Goal: Information Seeking & Learning: Learn about a topic

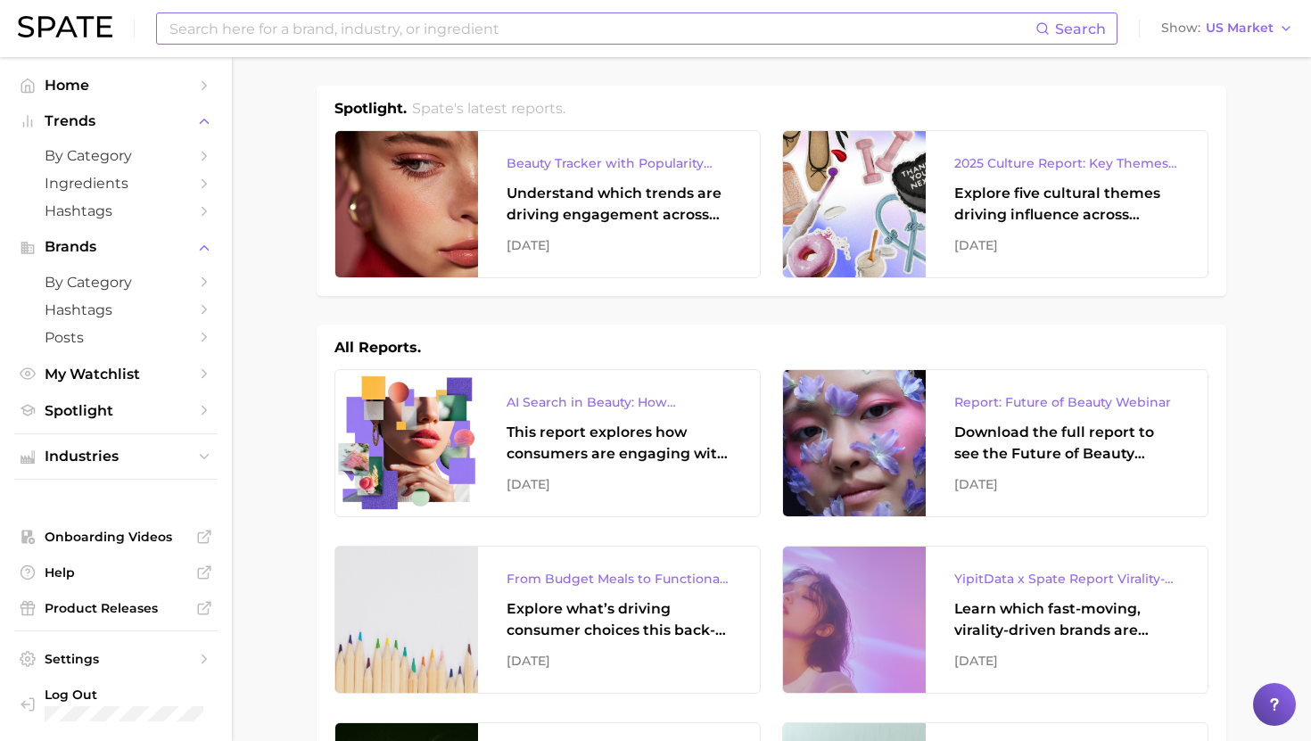
click at [399, 22] on input at bounding box center [601, 28] width 867 height 30
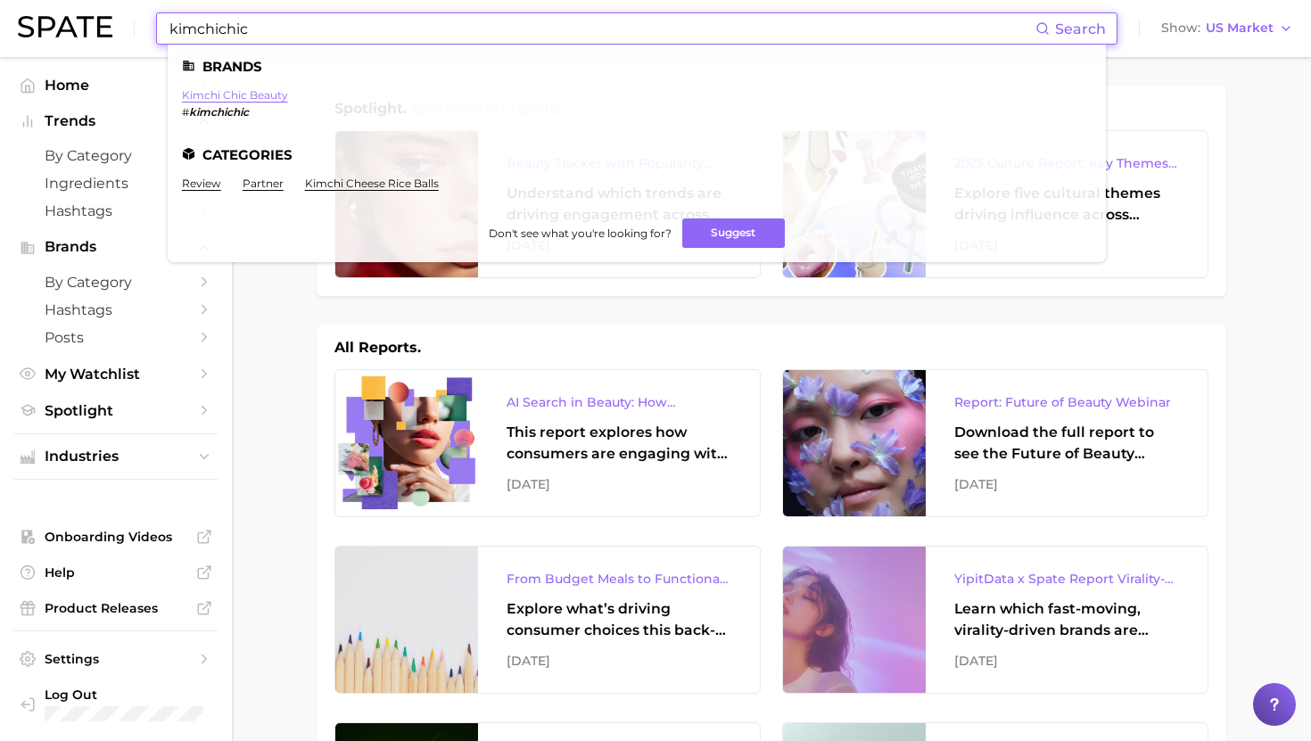
type input "kimchichic"
click at [242, 93] on link "kimchi chic beauty" at bounding box center [235, 94] width 106 height 13
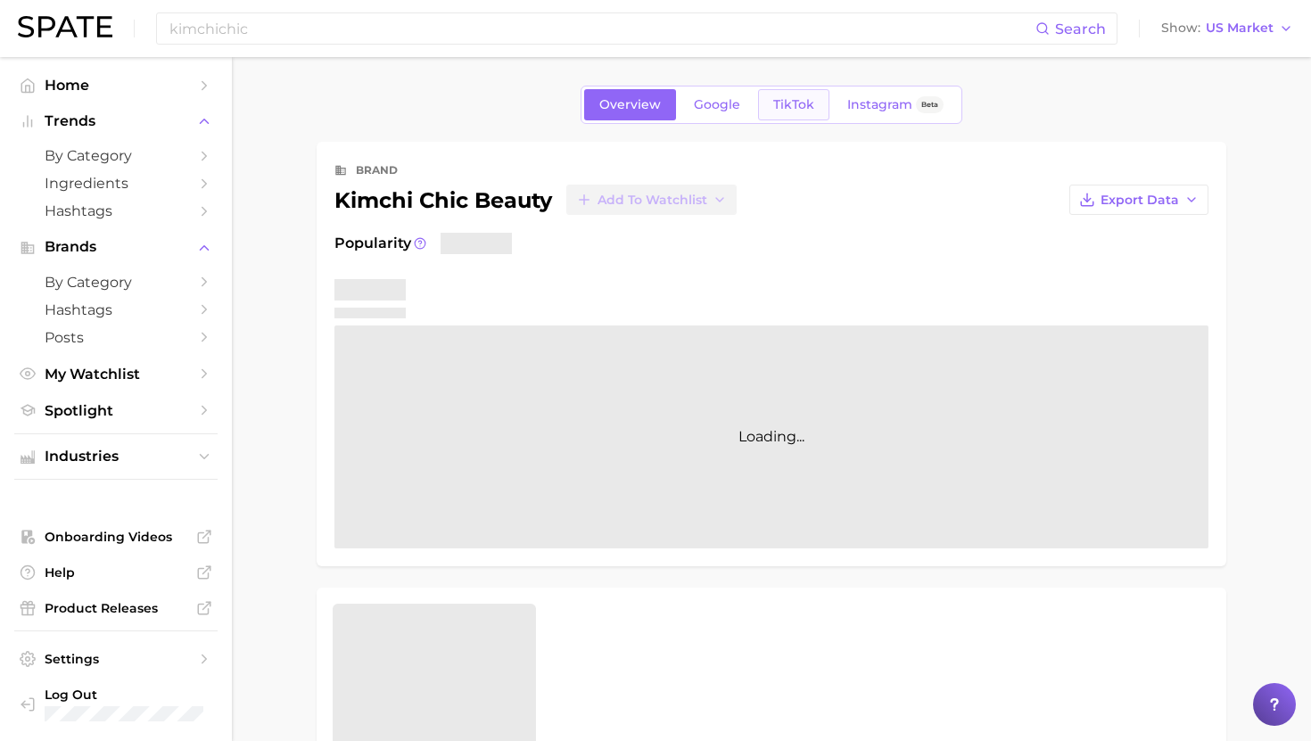
click at [790, 111] on span "TikTok" at bounding box center [793, 104] width 41 height 15
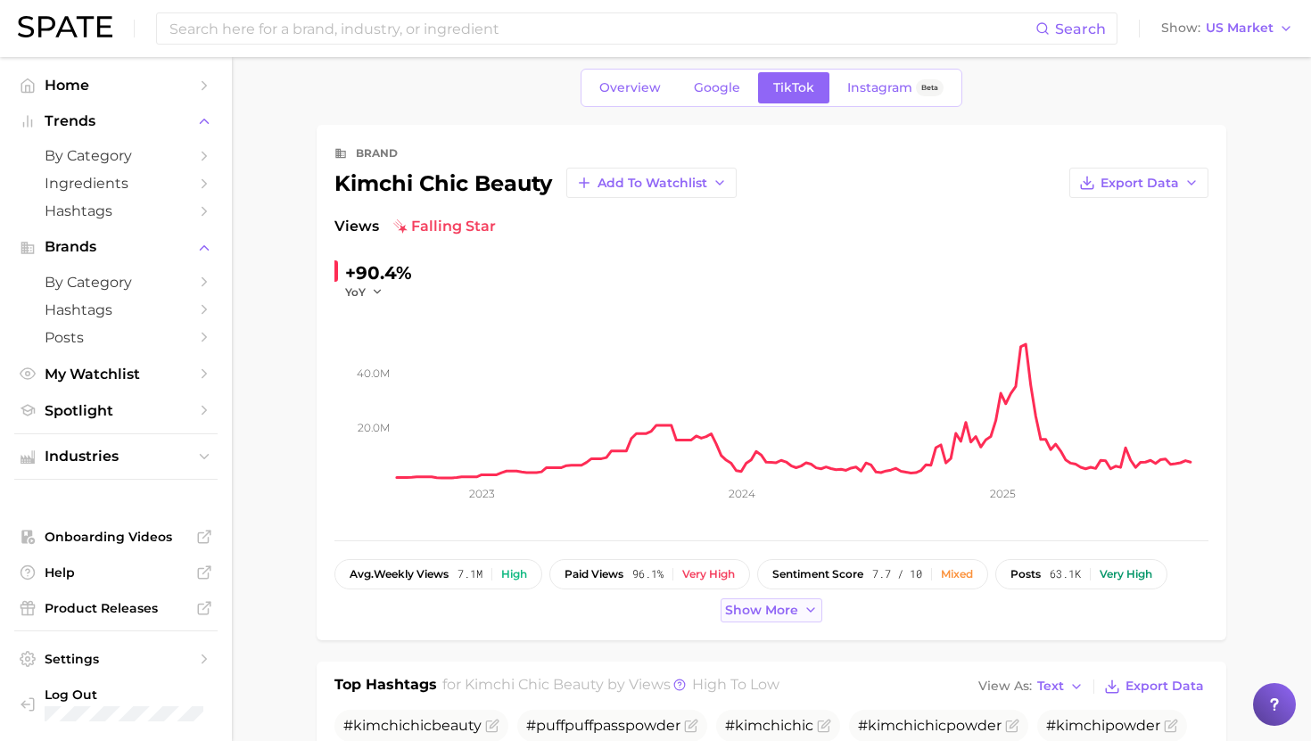
click at [751, 614] on span "Show more" at bounding box center [761, 610] width 73 height 15
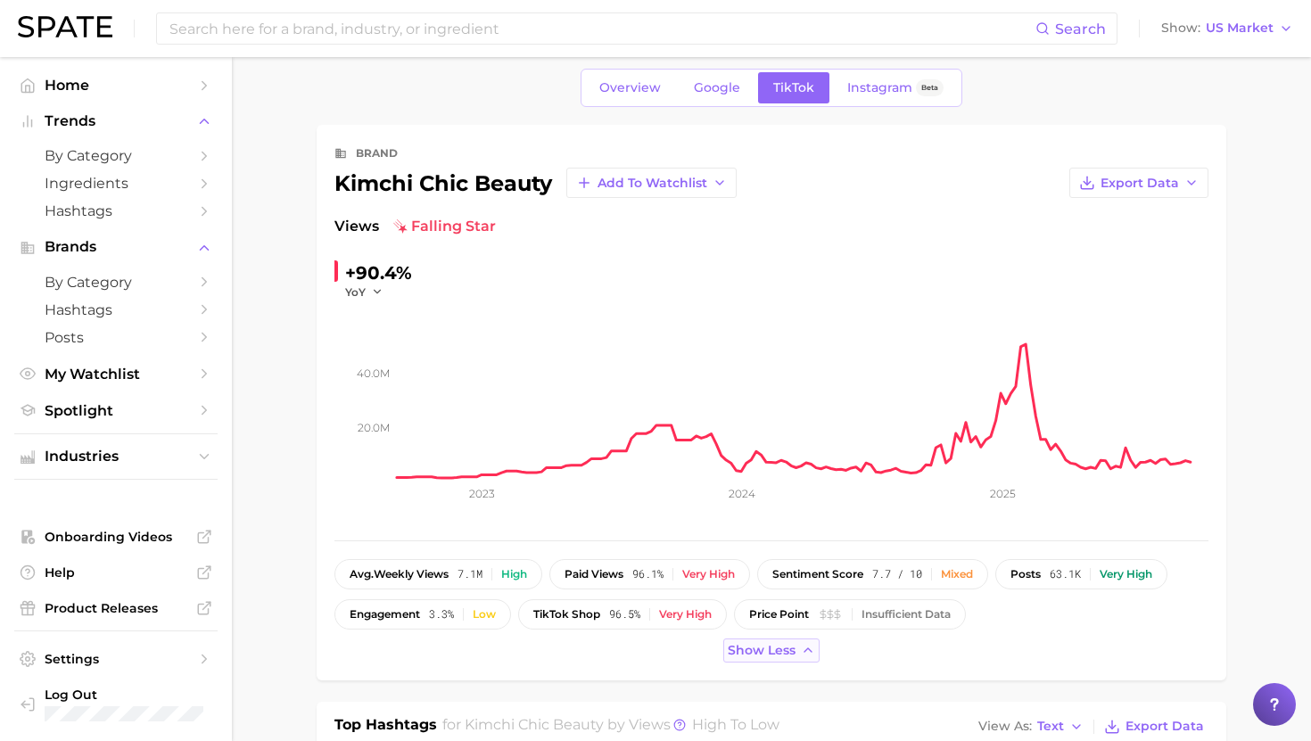
click at [756, 651] on span "Show less" at bounding box center [761, 650] width 68 height 15
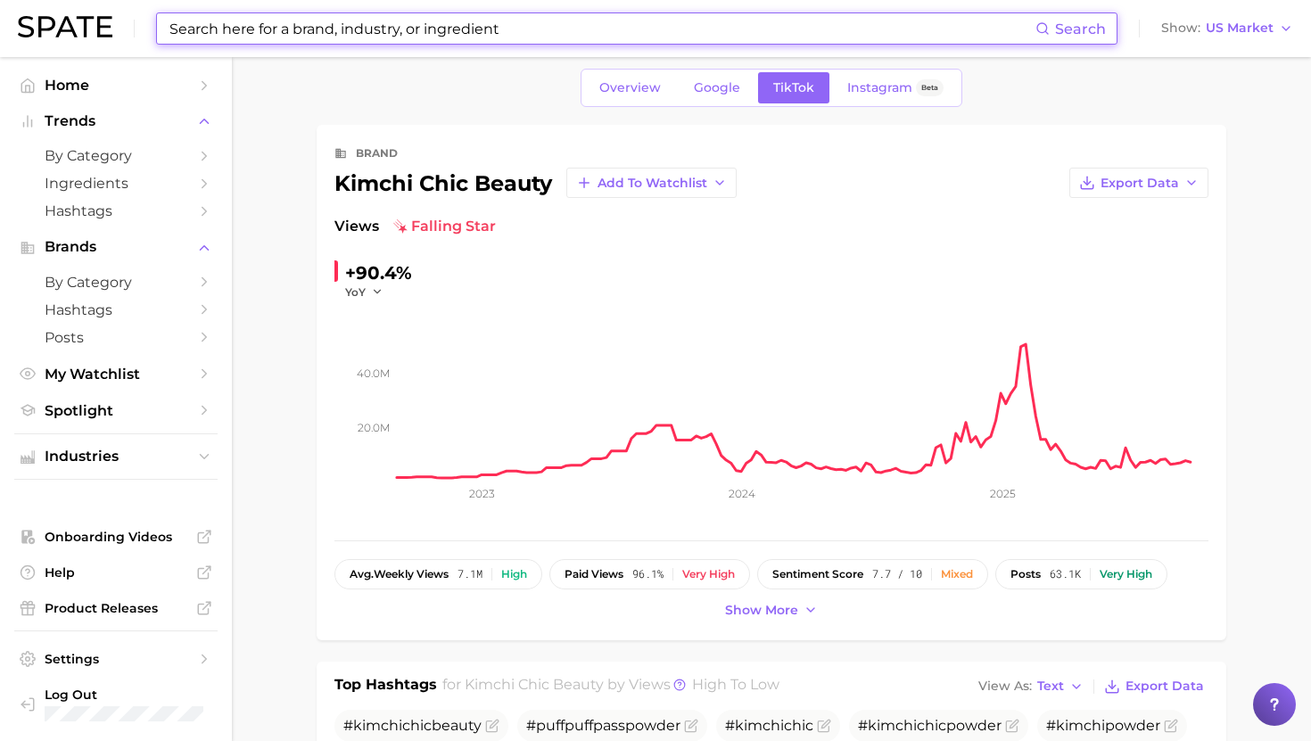
click at [412, 36] on input at bounding box center [601, 28] width 867 height 30
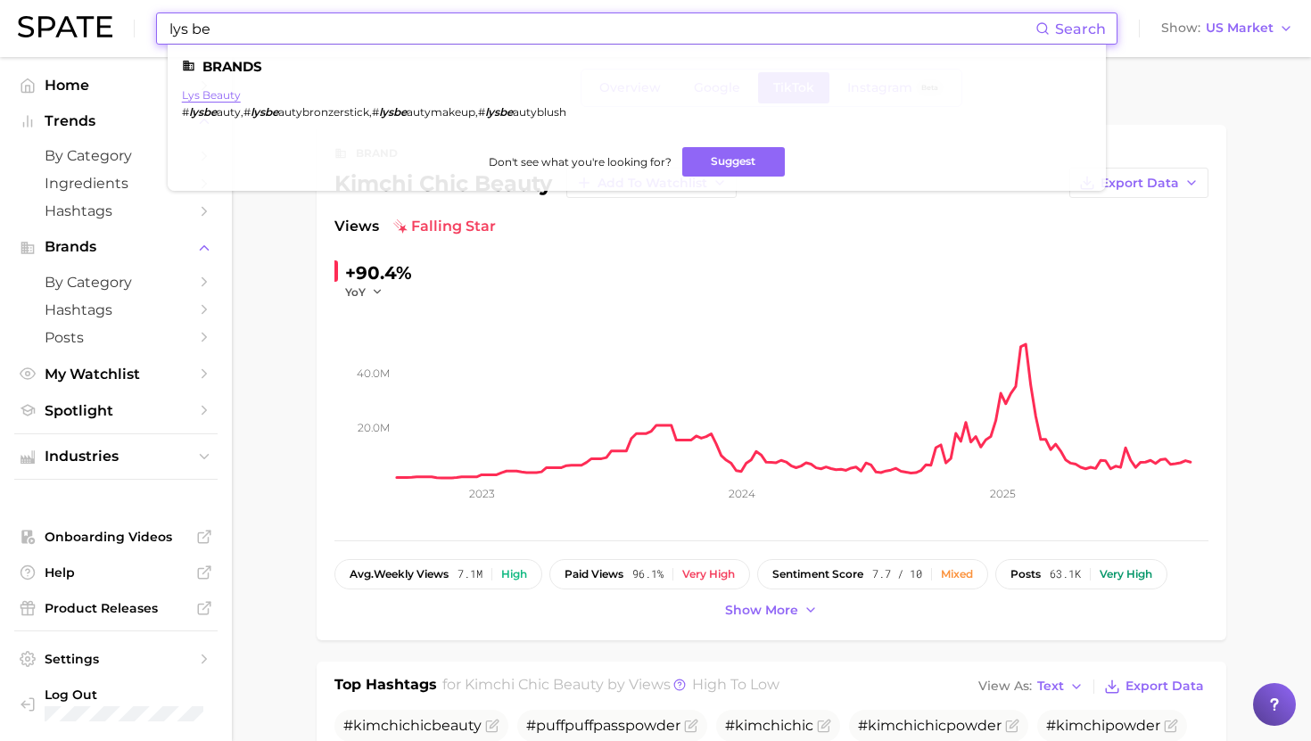
type input "lys be"
click at [212, 93] on link "lys beauty" at bounding box center [211, 94] width 59 height 13
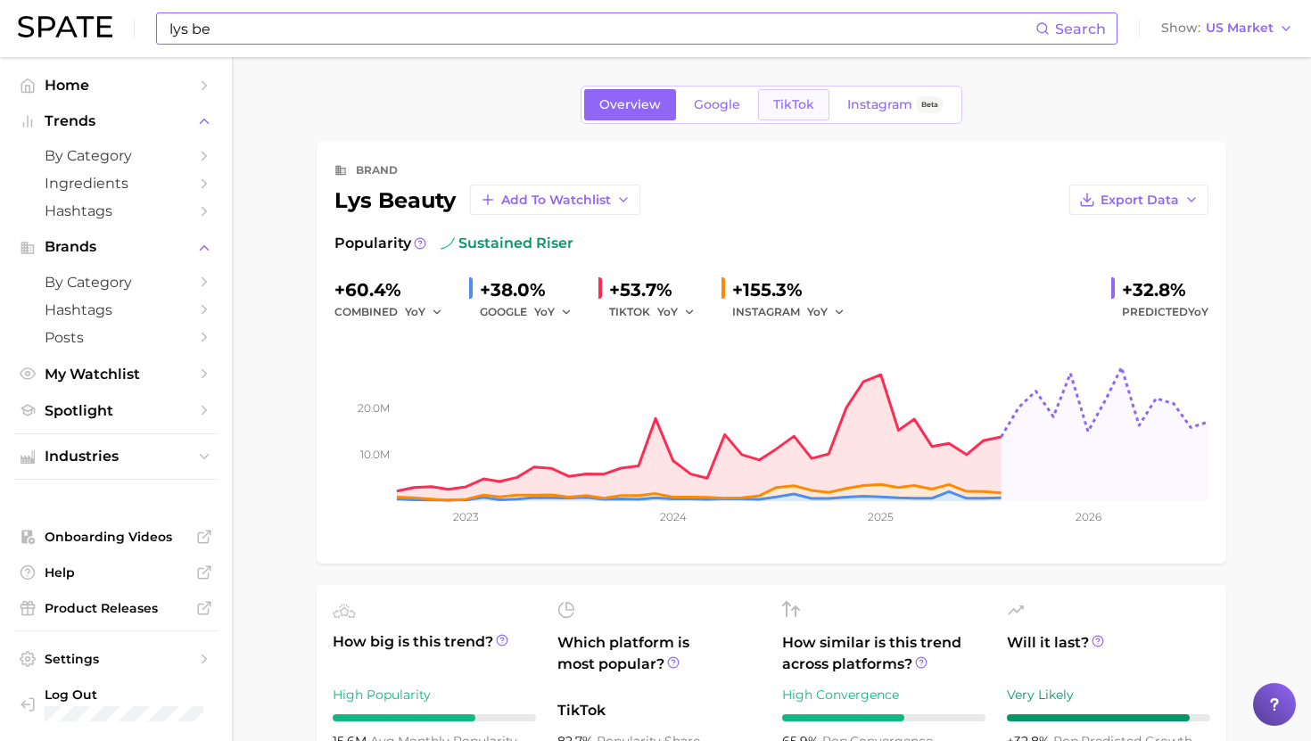
click at [799, 95] on link "TikTok" at bounding box center [793, 104] width 71 height 31
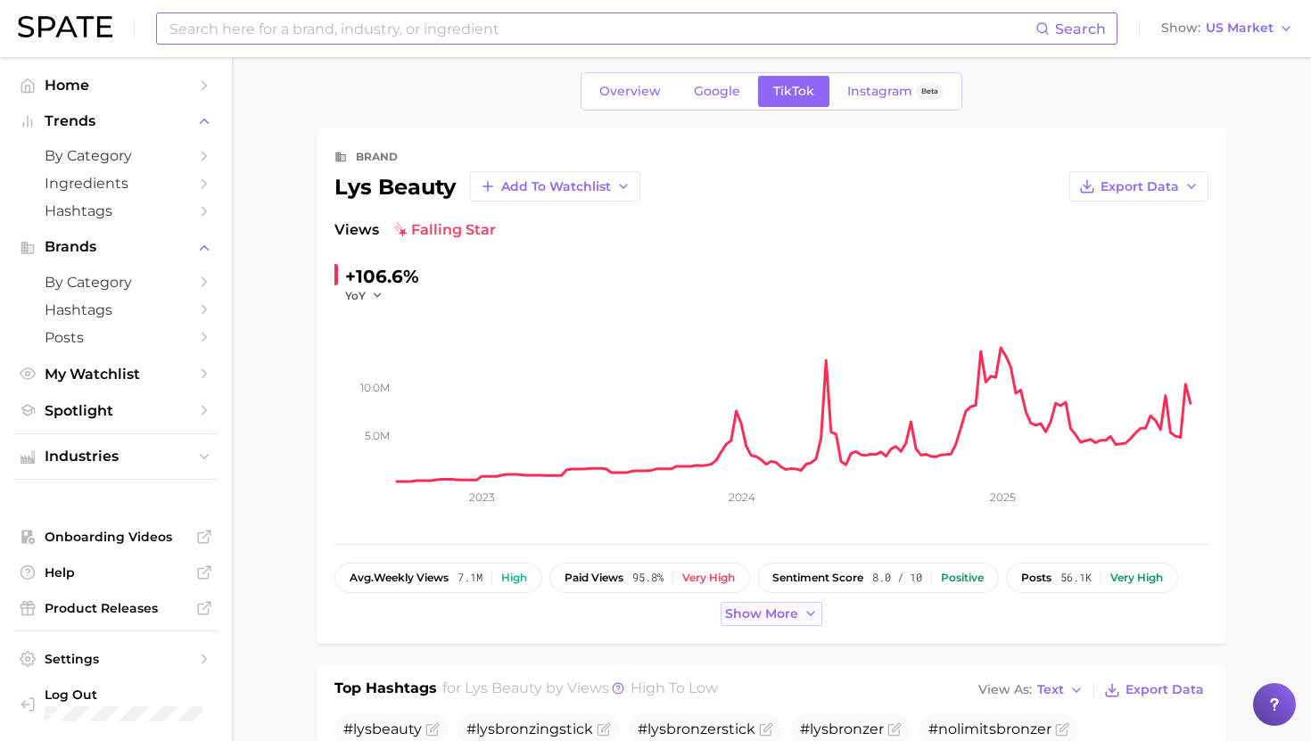
click at [768, 611] on span "Show more" at bounding box center [761, 613] width 73 height 15
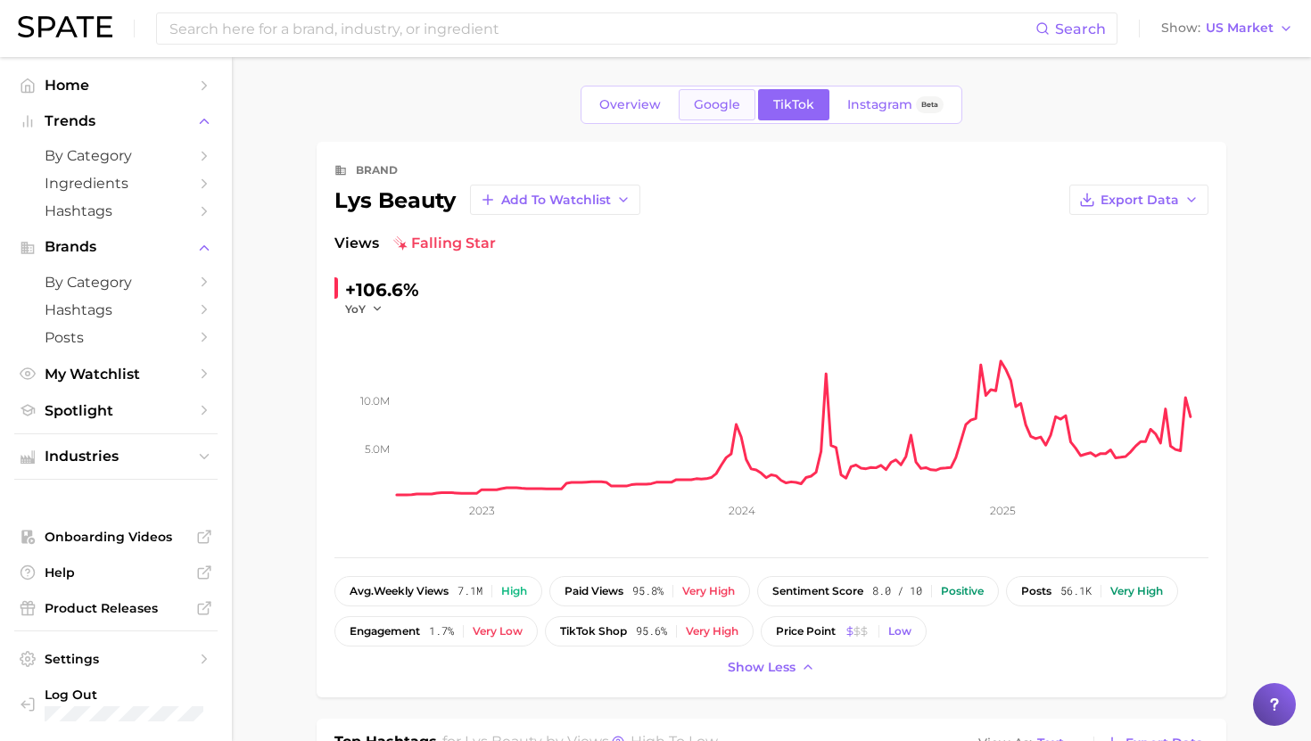
click at [726, 111] on span "Google" at bounding box center [717, 104] width 46 height 15
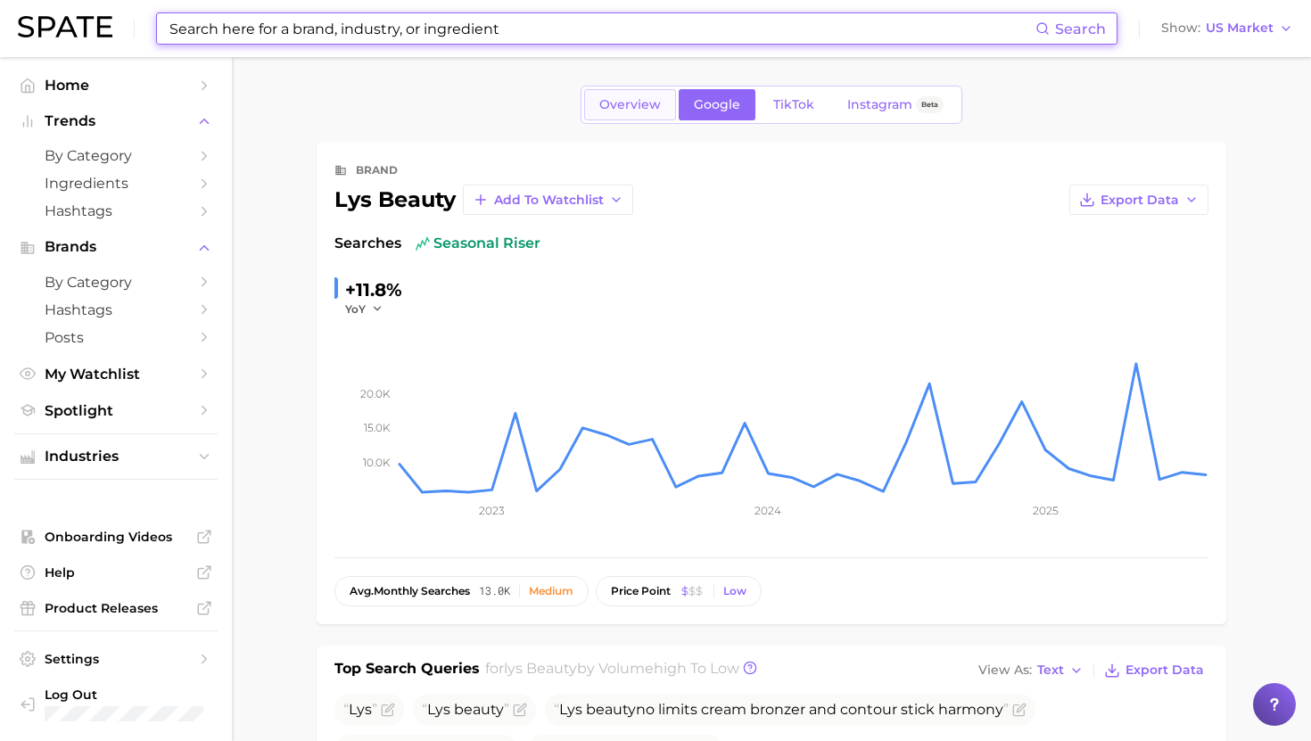
click at [645, 102] on span "Overview" at bounding box center [630, 104] width 62 height 15
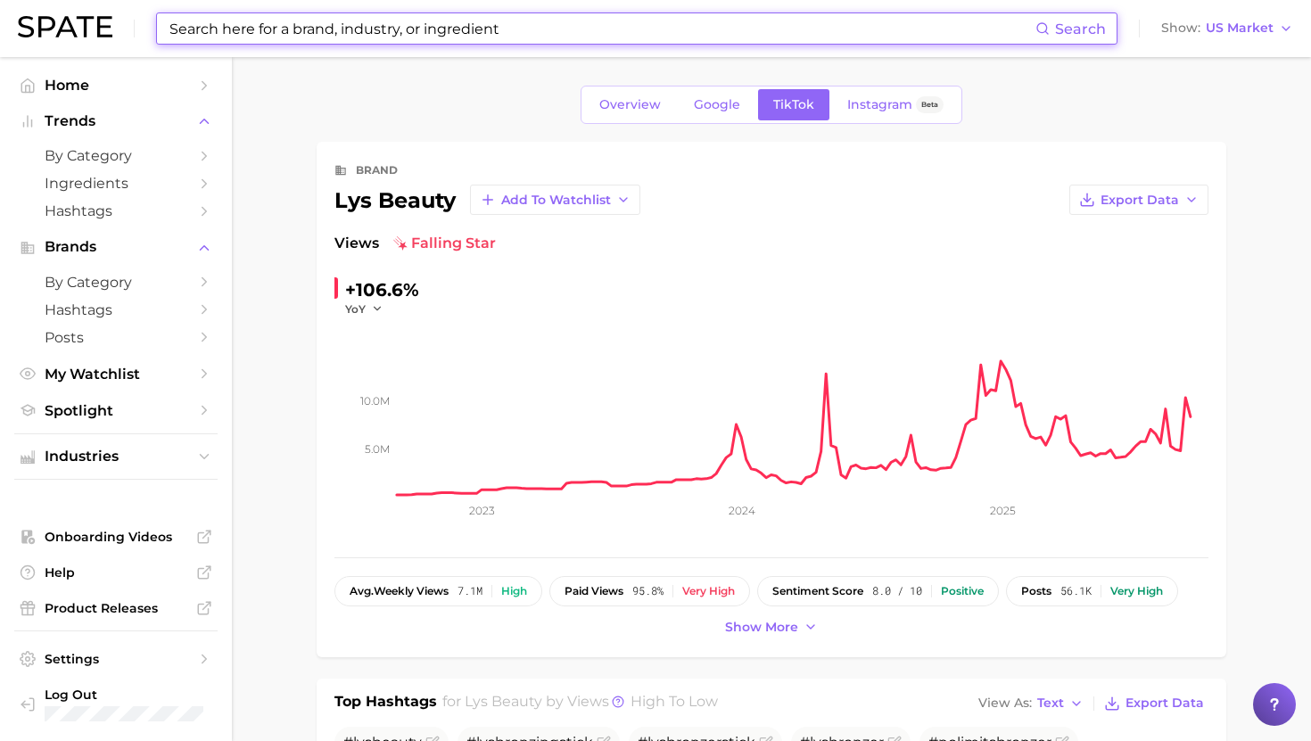
type input "lys be"
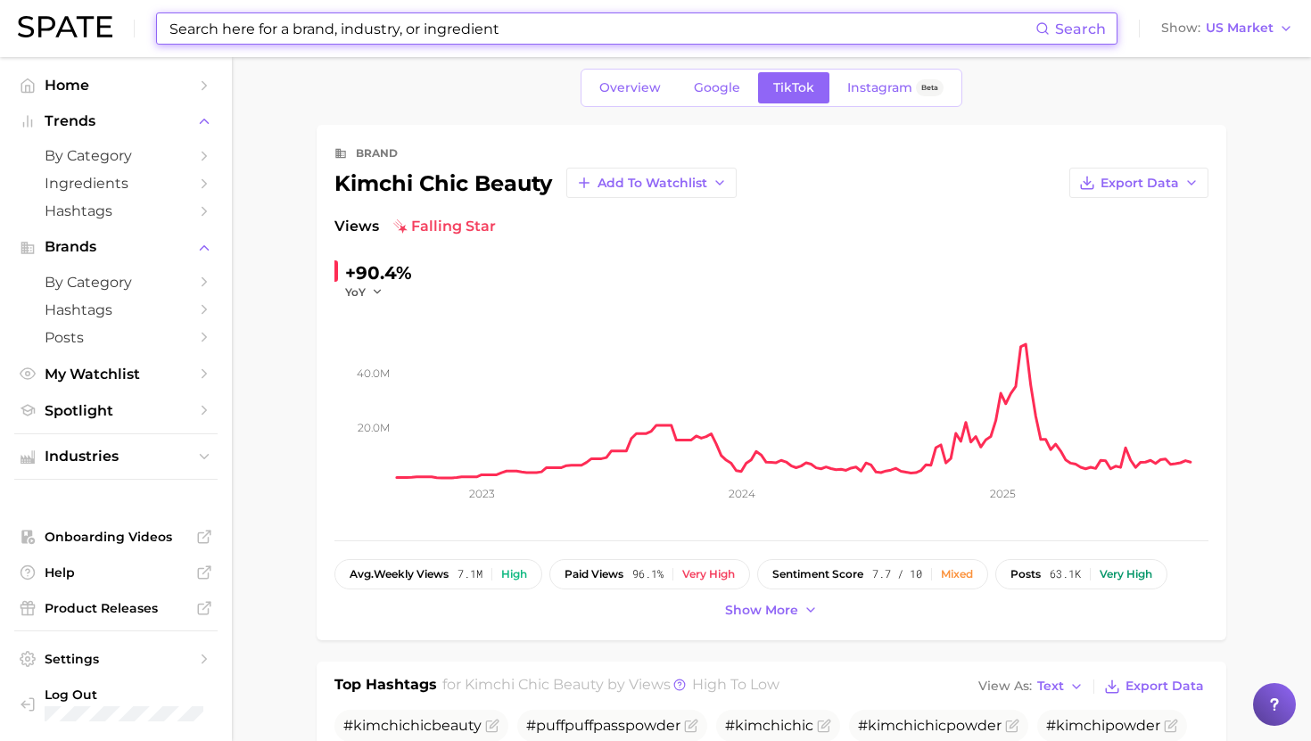
type input "kimchichic"
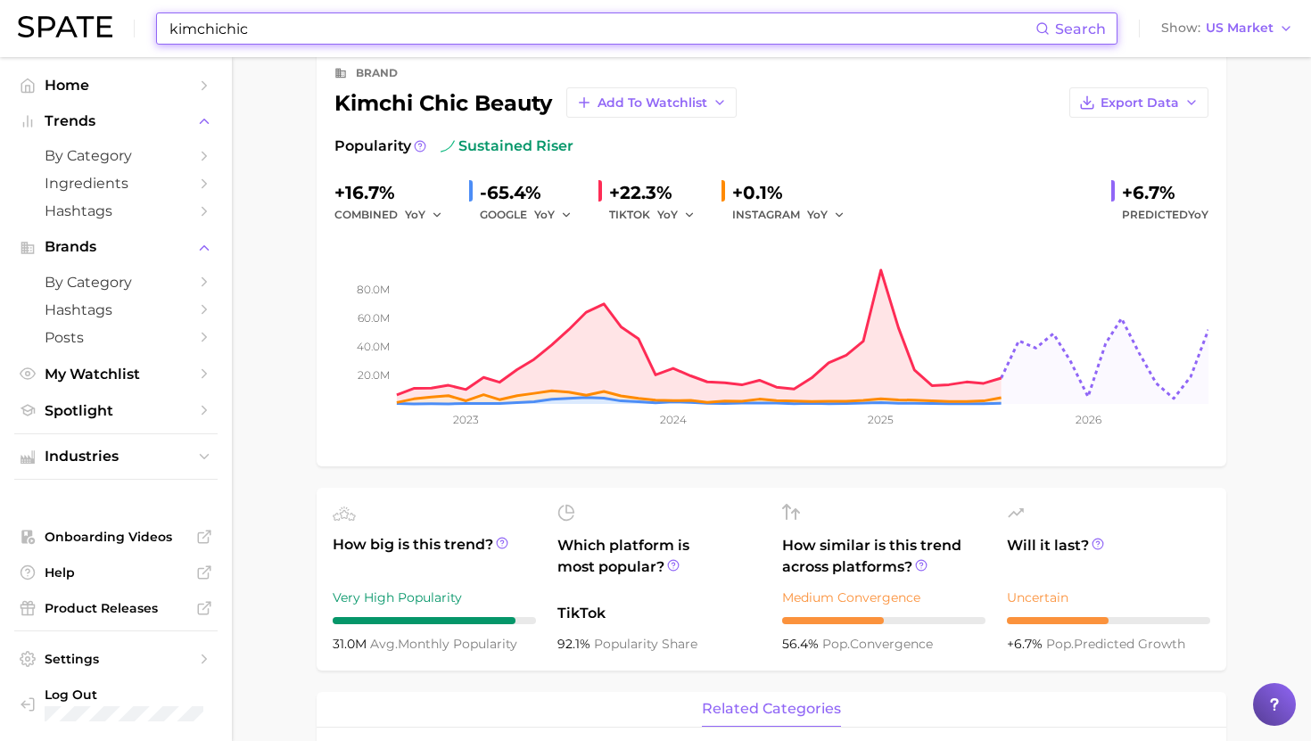
scroll to position [98, 0]
